Goal: Transaction & Acquisition: Purchase product/service

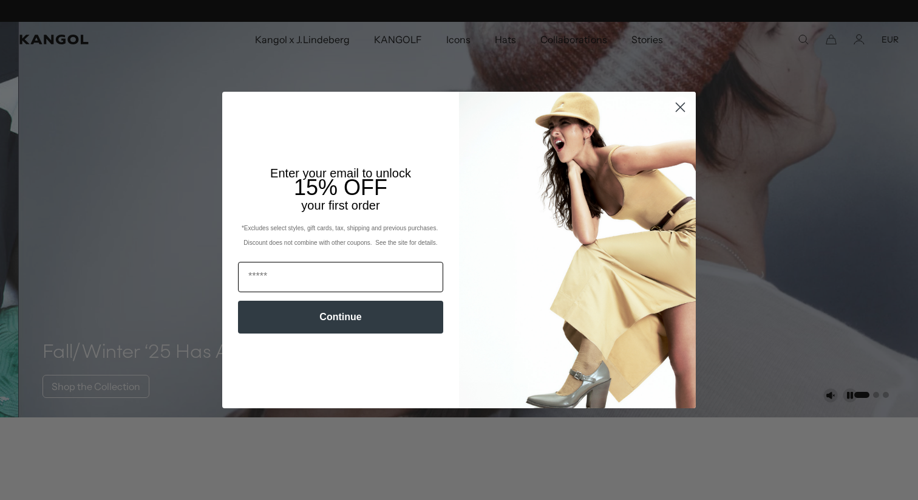
click at [325, 279] on input "Email" at bounding box center [340, 277] width 205 height 30
click at [678, 110] on icon "Close dialog" at bounding box center [680, 107] width 8 height 8
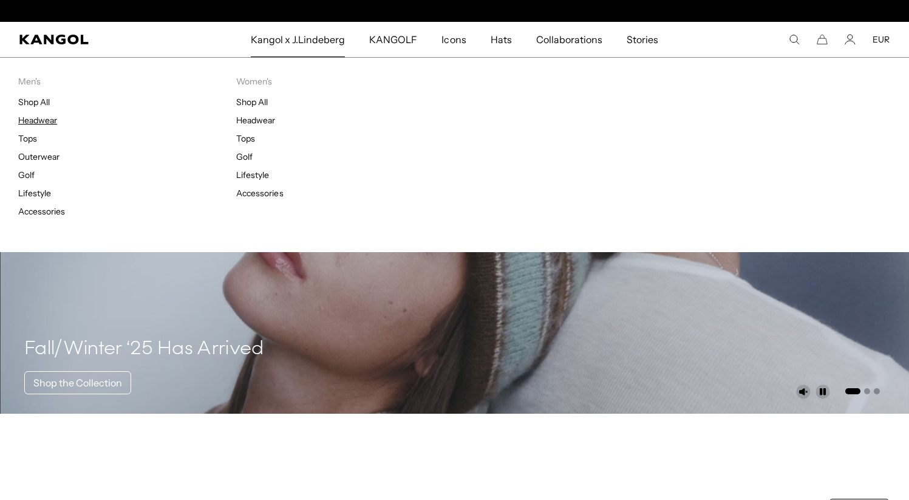
scroll to position [0, 250]
click at [38, 157] on link "Outerwear" at bounding box center [38, 156] width 41 height 11
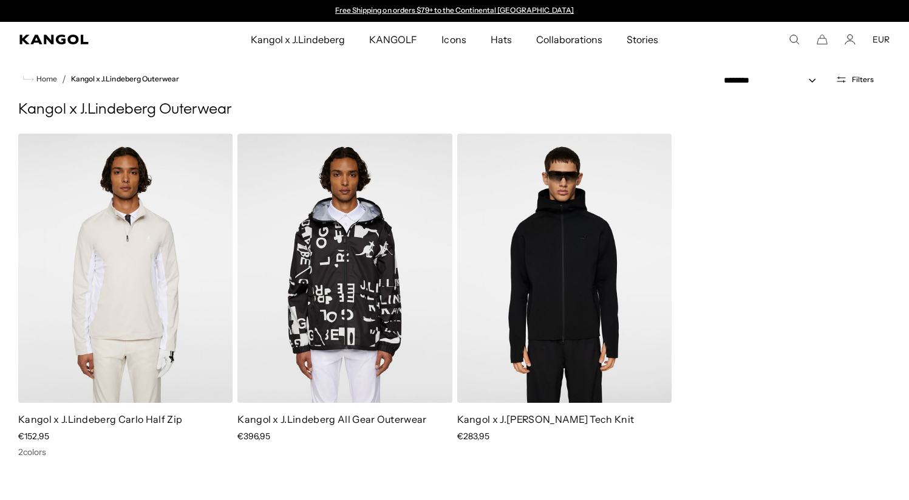
click at [795, 41] on icon "Search here" at bounding box center [794, 39] width 11 height 11
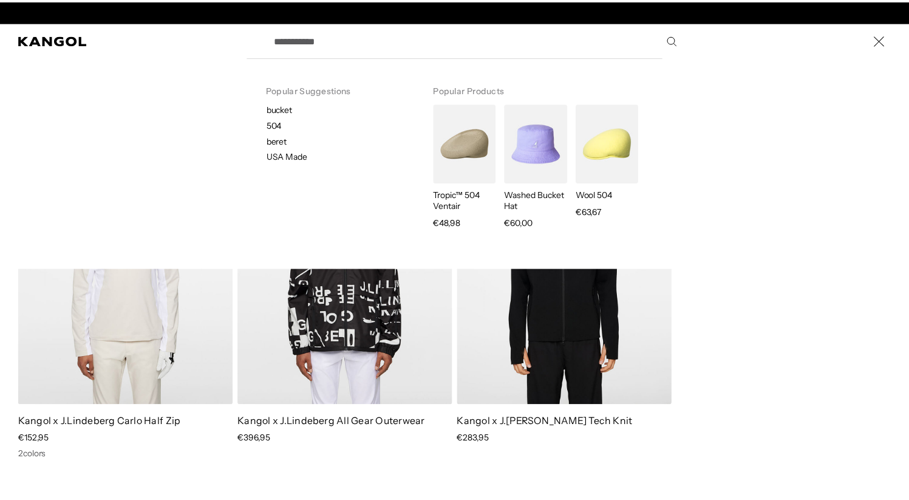
scroll to position [0, 250]
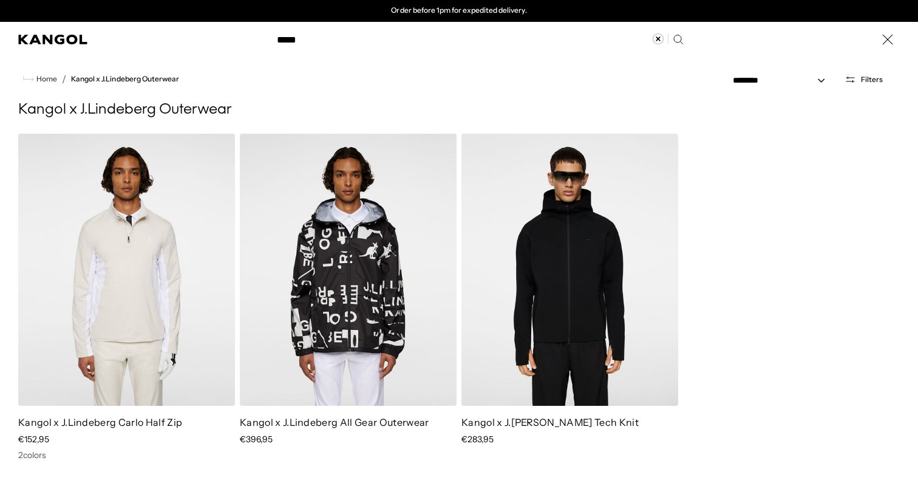
type input "*****"
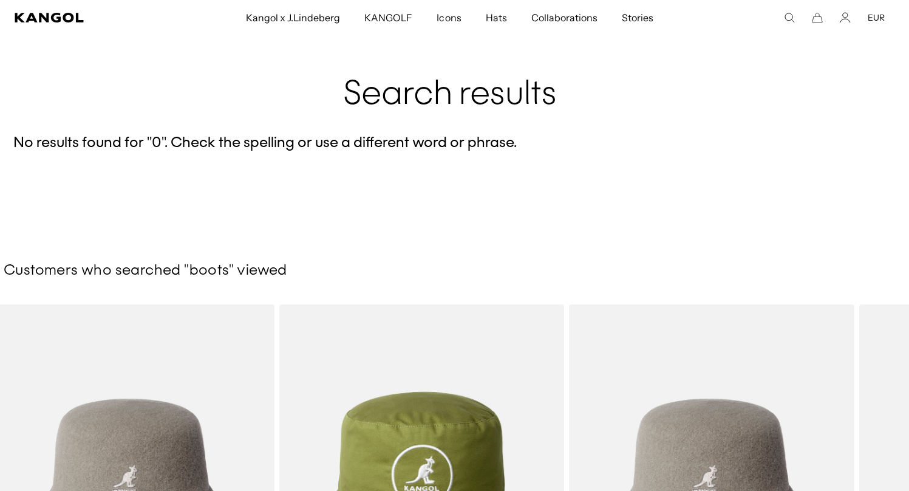
scroll to position [0, 5]
